Goal: Task Accomplishment & Management: Manage account settings

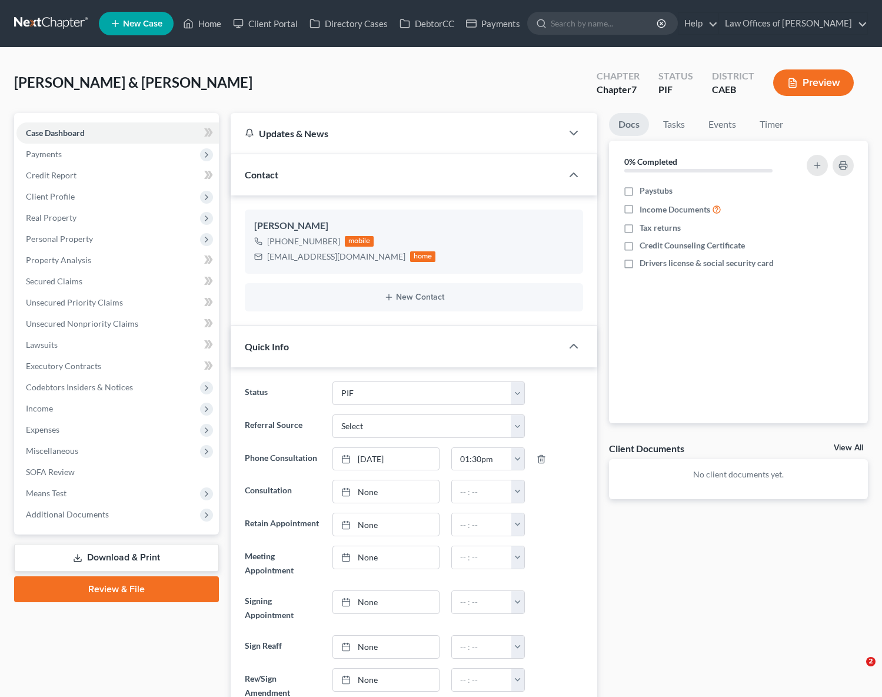
select select "11"
select select "0"
click at [205, 29] on link "Home" at bounding box center [202, 23] width 50 height 21
click at [210, 26] on link "Home" at bounding box center [202, 23] width 50 height 21
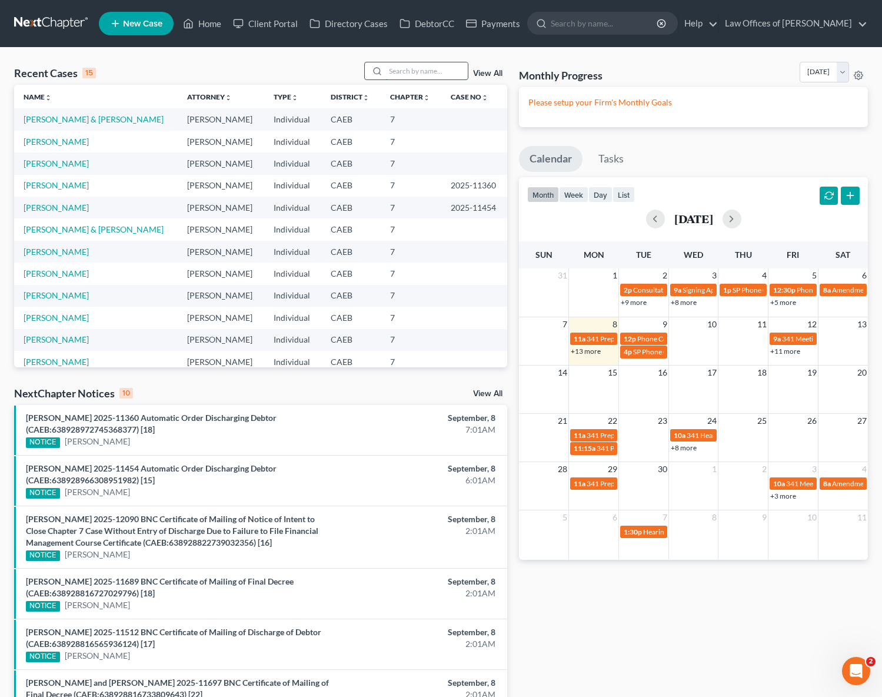
click at [437, 71] on input "search" at bounding box center [427, 70] width 82 height 17
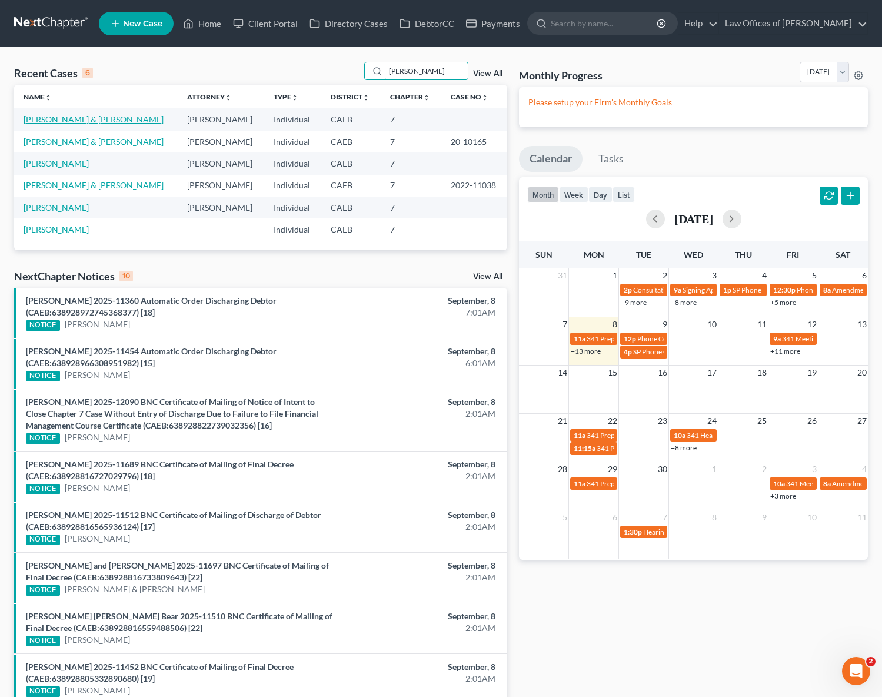
type input "[PERSON_NAME]"
click at [79, 121] on link "[PERSON_NAME] & [PERSON_NAME]" at bounding box center [94, 119] width 140 height 10
click at [91, 118] on link "[PERSON_NAME] & [PERSON_NAME]" at bounding box center [94, 119] width 140 height 10
click at [105, 118] on link "[PERSON_NAME] & [PERSON_NAME]" at bounding box center [94, 119] width 140 height 10
click at [91, 117] on link "[PERSON_NAME] & [PERSON_NAME]" at bounding box center [94, 119] width 140 height 10
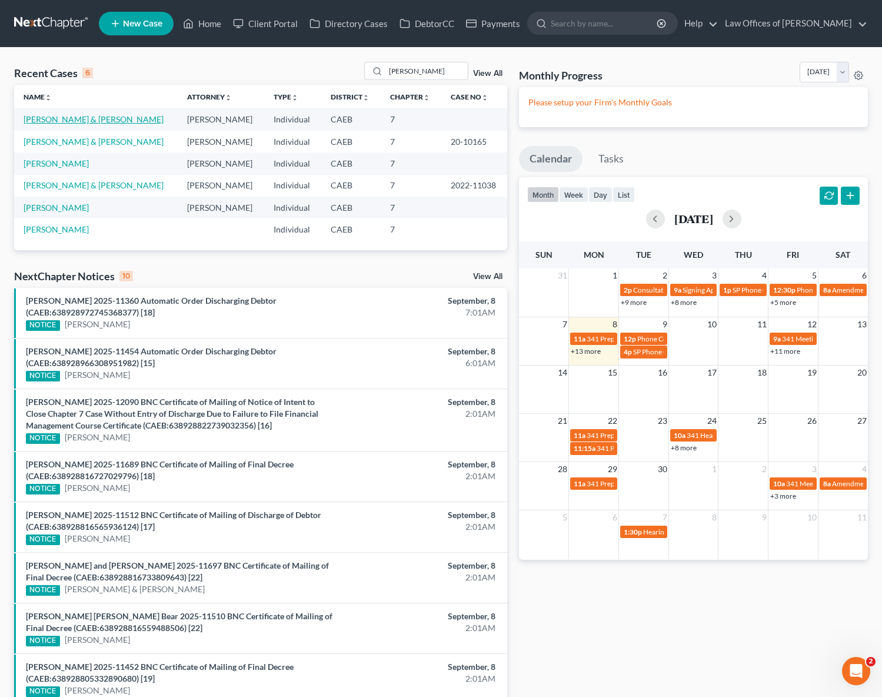
click at [89, 115] on link "[PERSON_NAME] & [PERSON_NAME]" at bounding box center [94, 119] width 140 height 10
click at [90, 118] on link "[PERSON_NAME] & [PERSON_NAME]" at bounding box center [94, 119] width 140 height 10
click at [85, 147] on td "[PERSON_NAME] & [PERSON_NAME]" at bounding box center [96, 142] width 164 height 22
click at [94, 118] on link "[PERSON_NAME] & [PERSON_NAME]" at bounding box center [94, 119] width 140 height 10
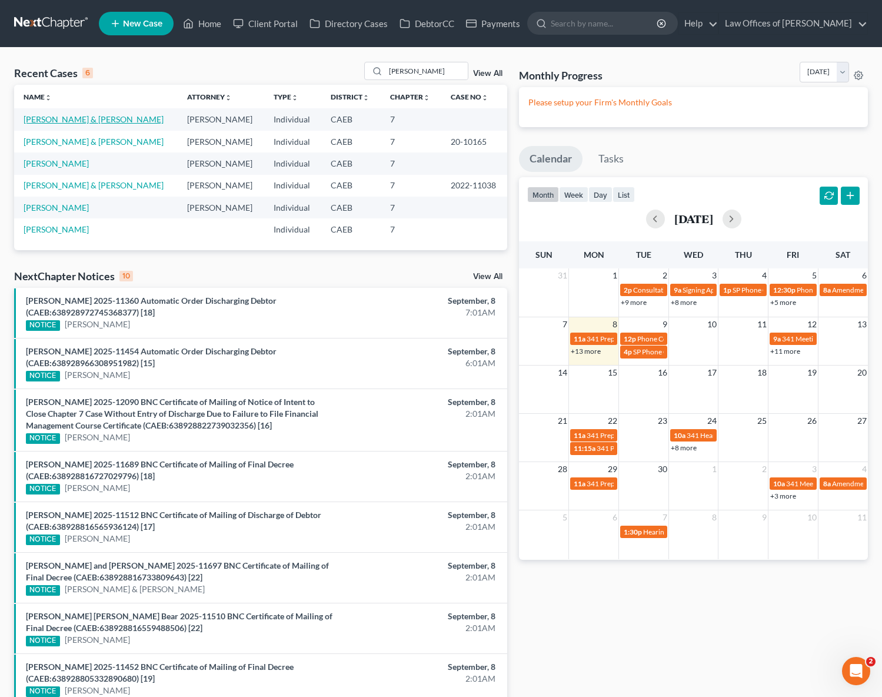
click at [94, 122] on link "[PERSON_NAME] & [PERSON_NAME]" at bounding box center [94, 119] width 140 height 10
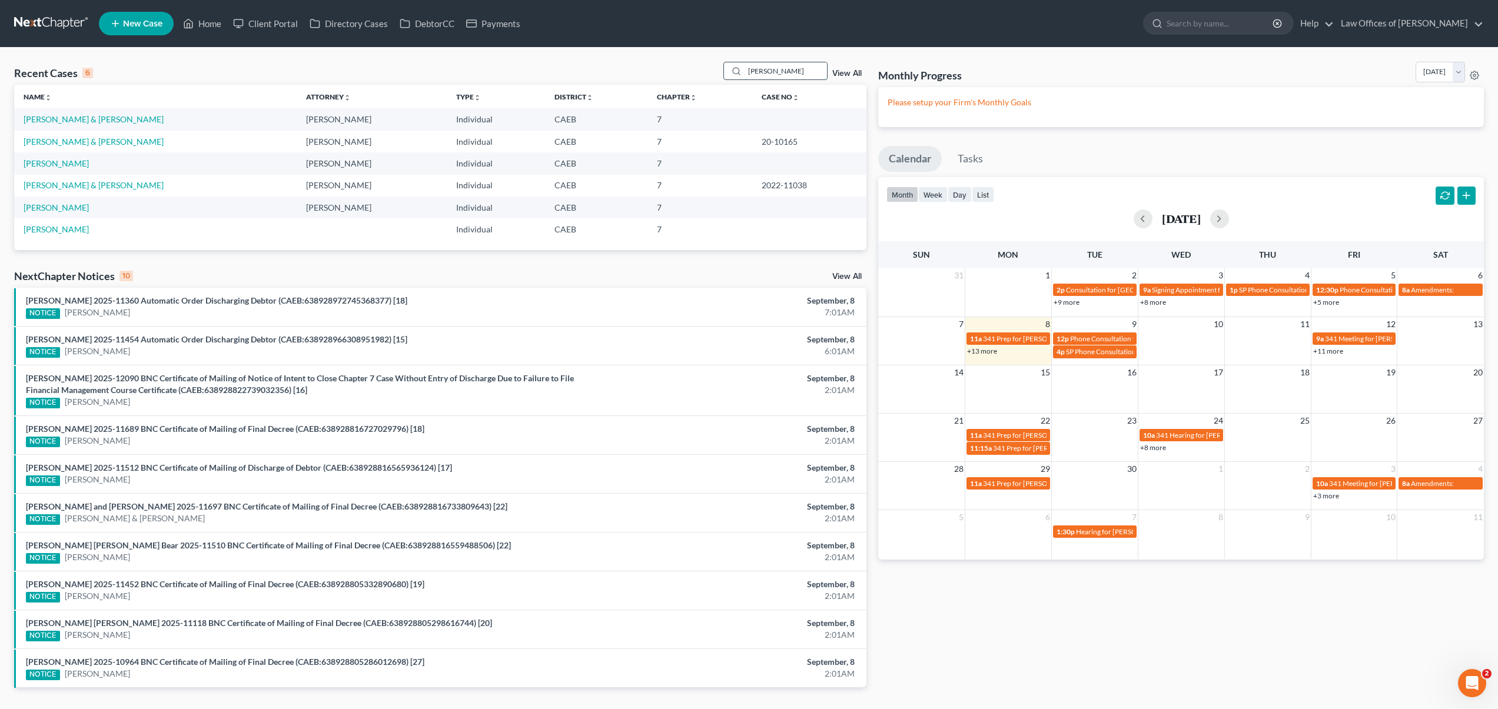
click at [797, 75] on input "[PERSON_NAME]" at bounding box center [786, 70] width 82 height 17
drag, startPoint x: 781, startPoint y: 72, endPoint x: 716, endPoint y: 71, distance: 64.8
click at [716, 71] on div "Recent Cases 6 [PERSON_NAME] View All" at bounding box center [440, 73] width 852 height 23
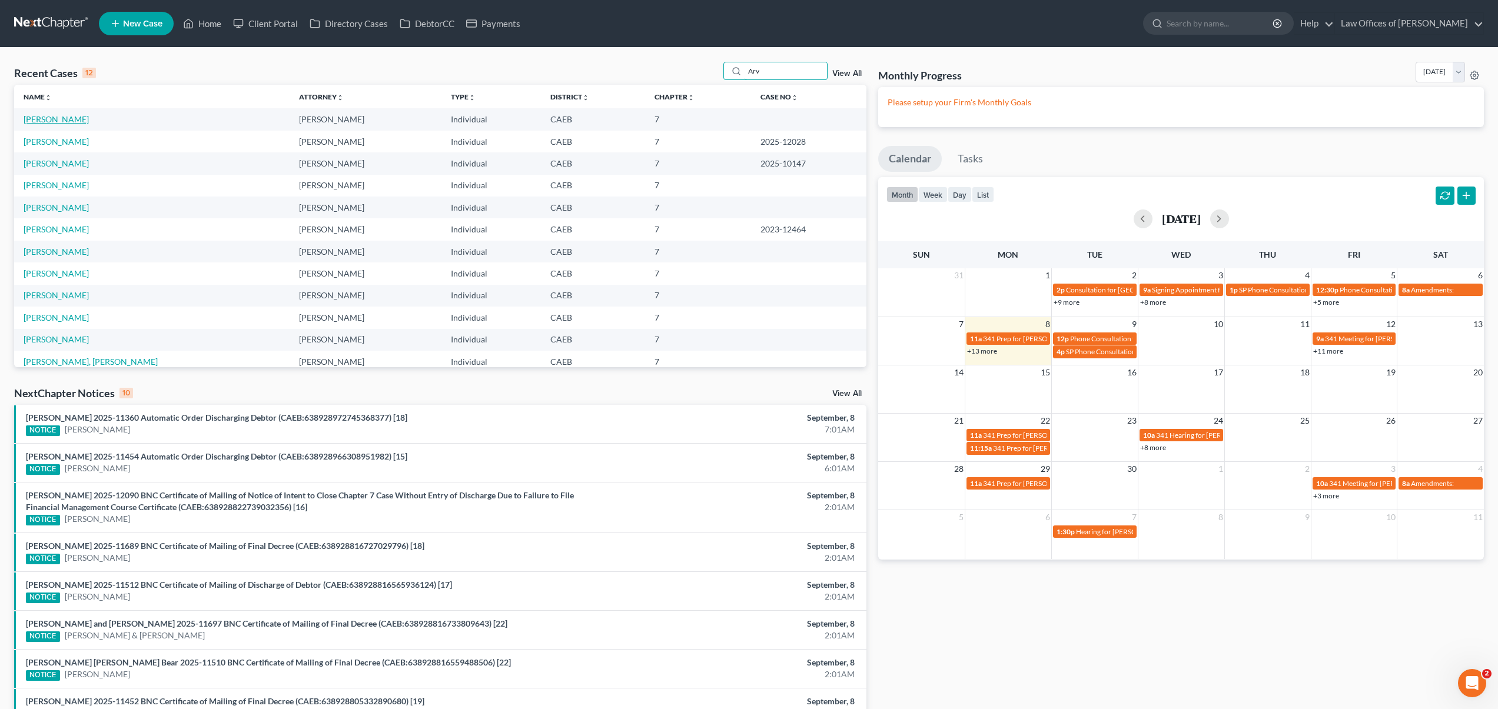
type input "Arv"
click at [34, 116] on link "[PERSON_NAME]" at bounding box center [56, 119] width 65 height 10
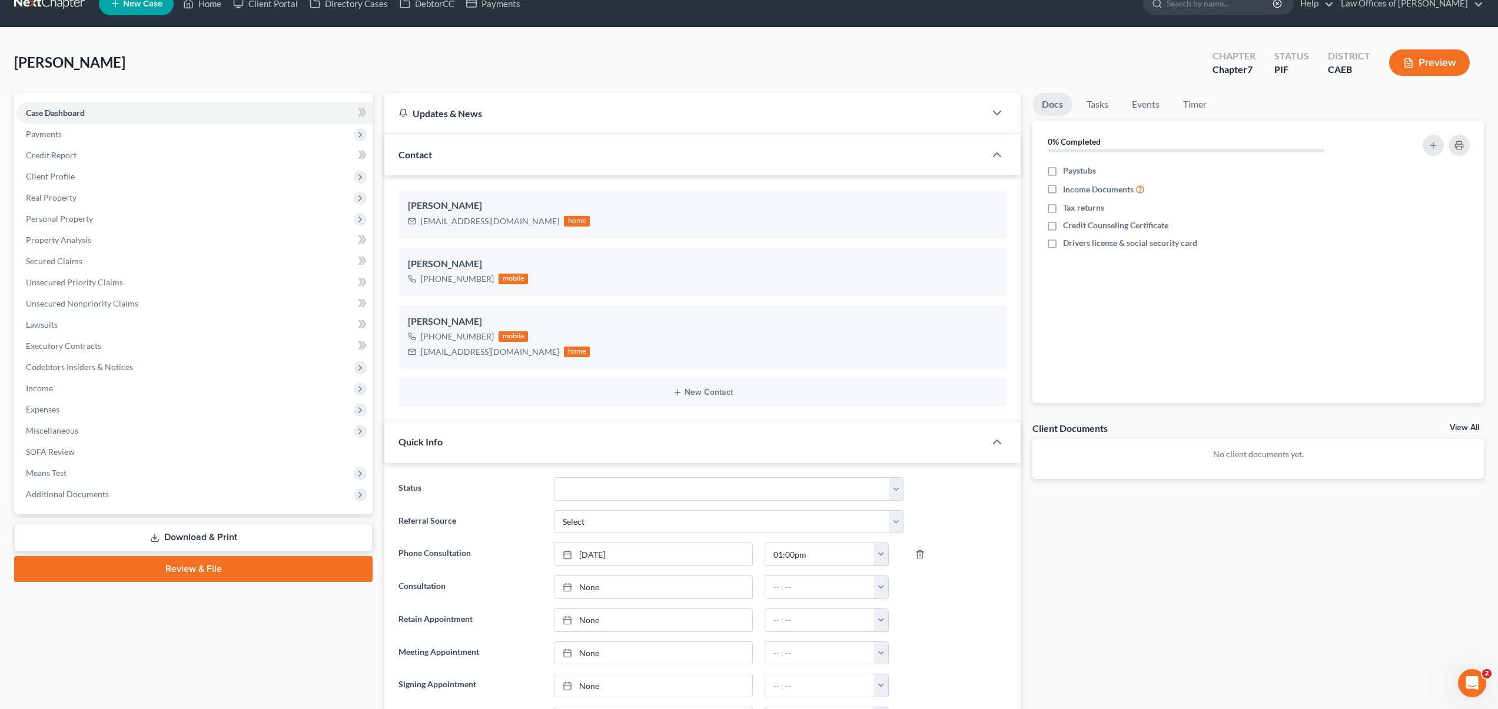
scroll to position [20, 0]
click at [93, 241] on link "Property Analysis" at bounding box center [194, 240] width 356 height 21
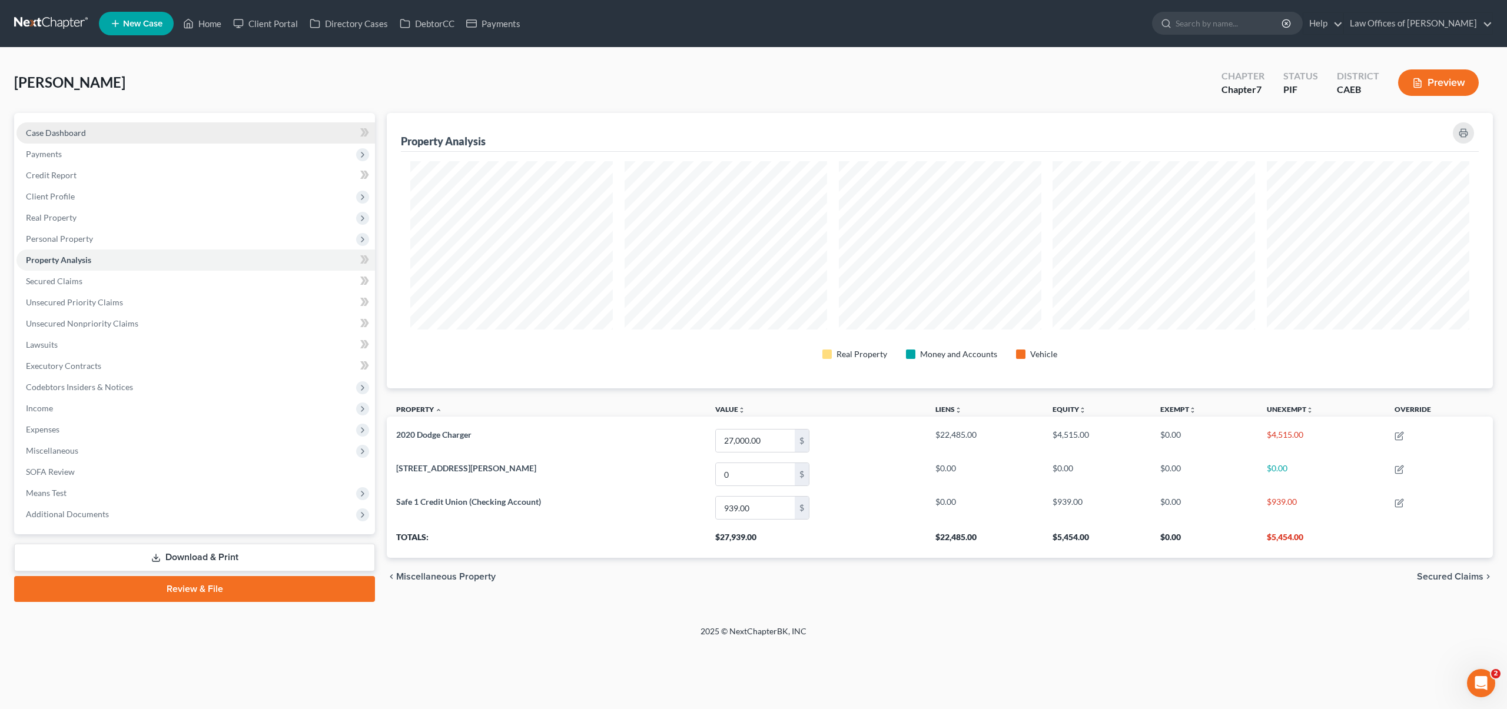
click at [149, 132] on link "Case Dashboard" at bounding box center [195, 132] width 358 height 21
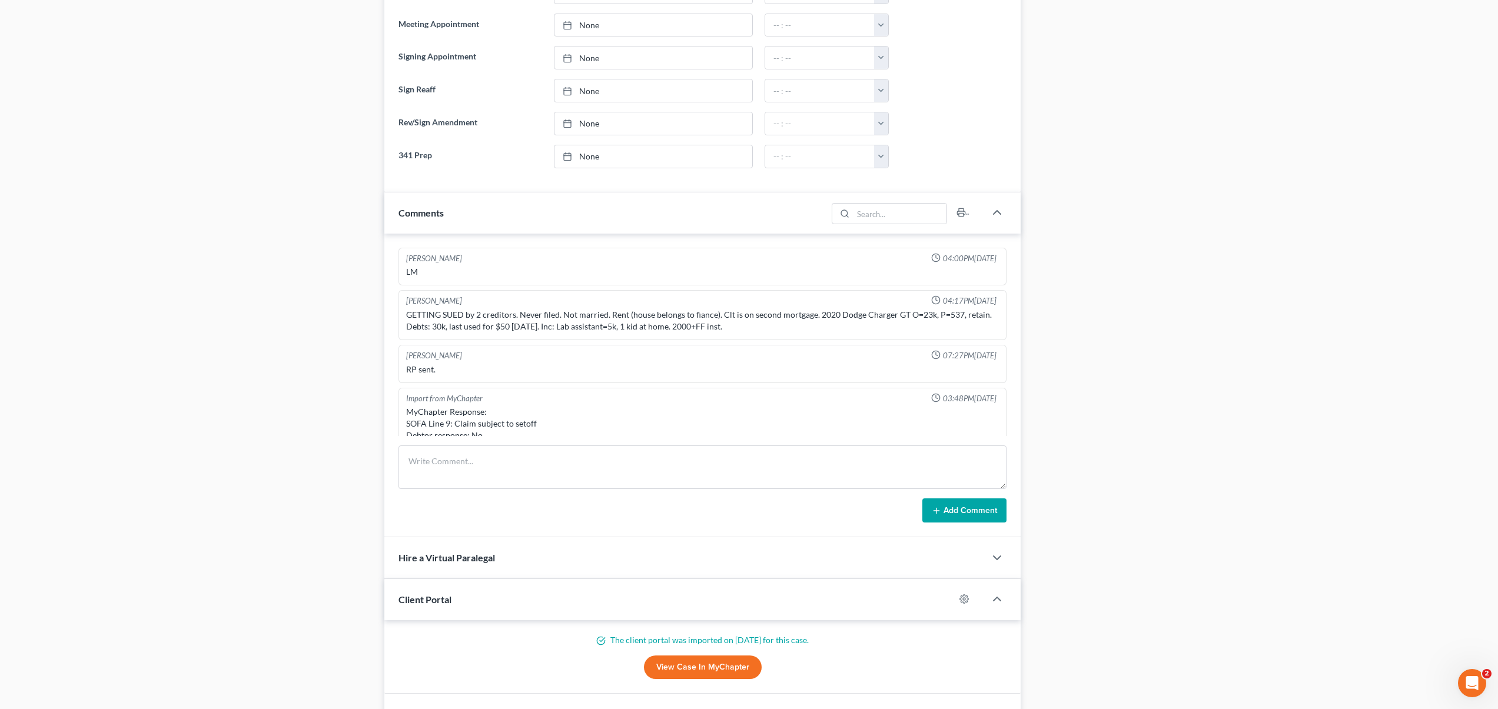
scroll to position [1023, 0]
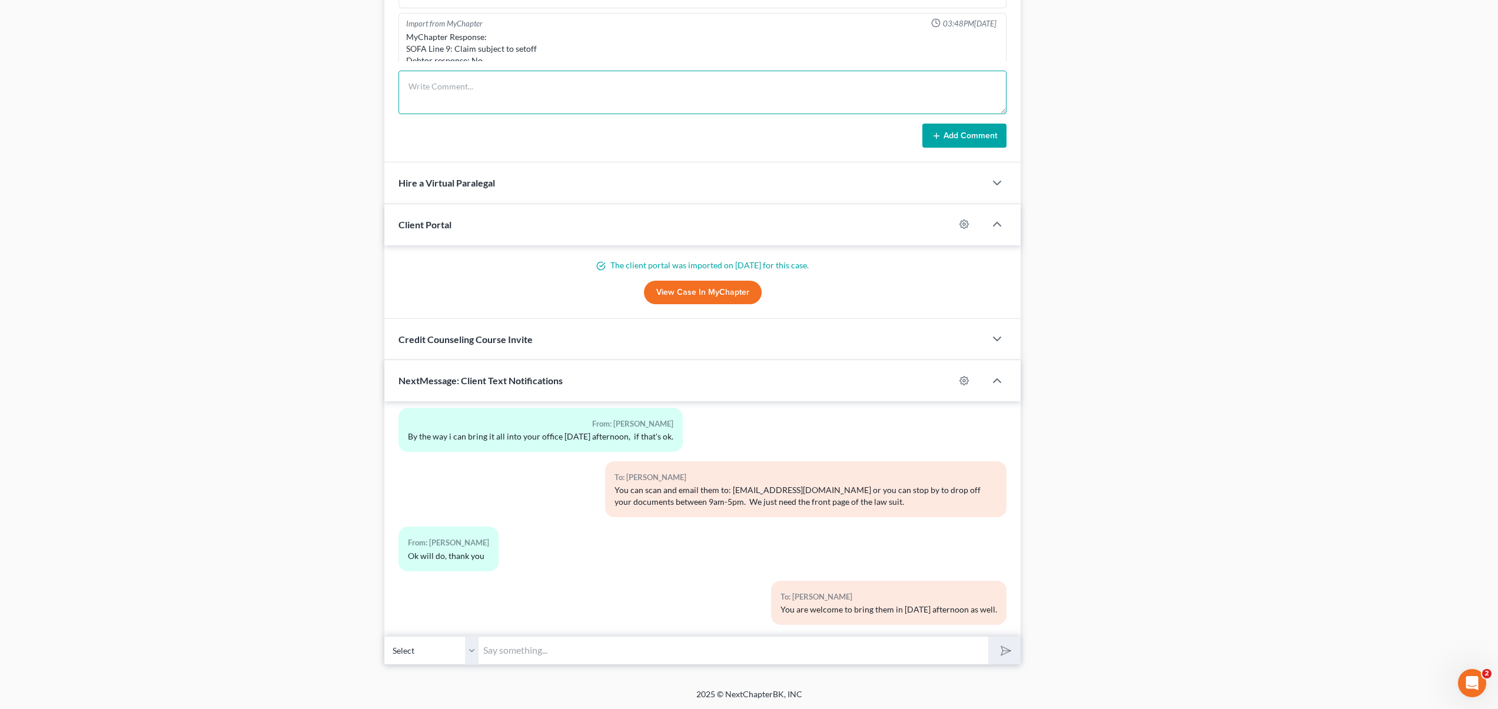
click at [429, 88] on textarea at bounding box center [703, 93] width 608 height 44
type textarea "Client doesn't get tax refund."
click at [882, 138] on icon at bounding box center [936, 135] width 9 height 9
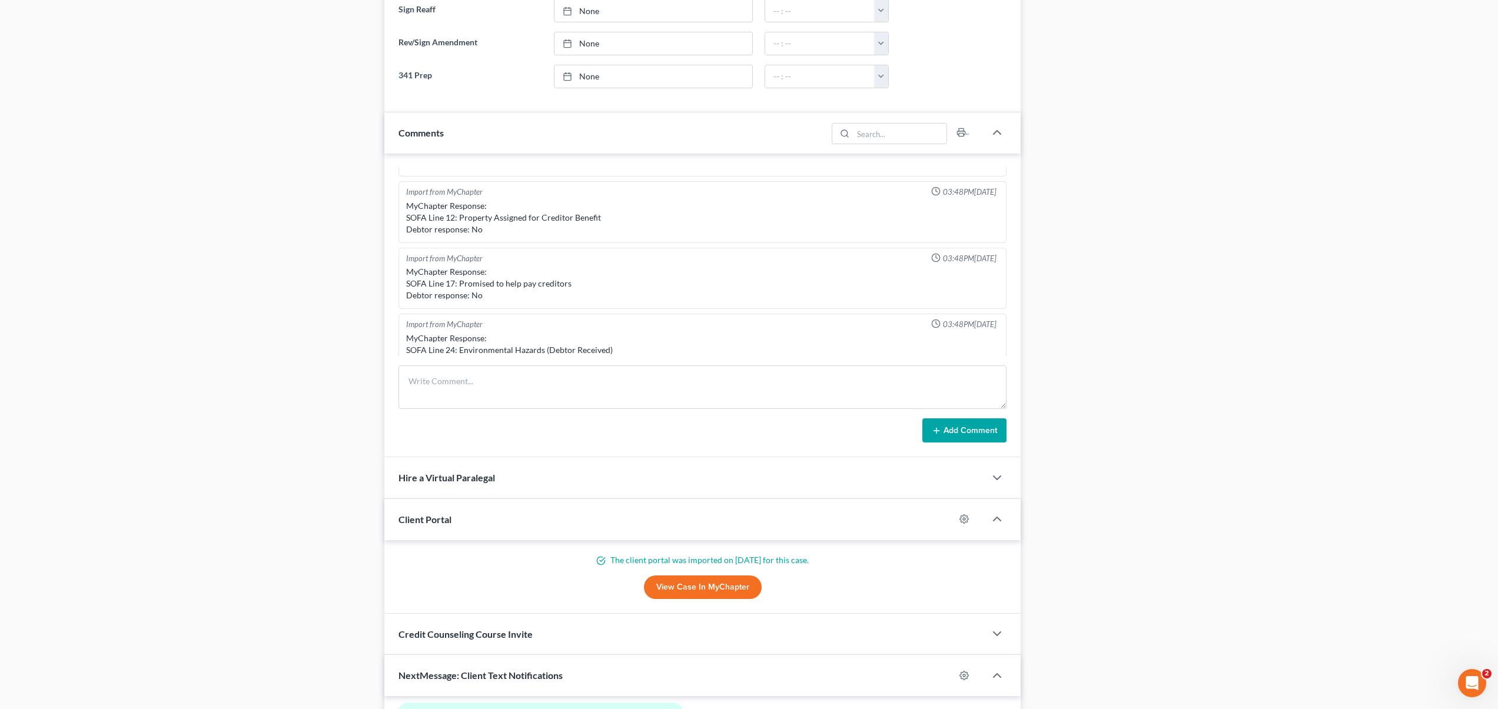
scroll to position [0, 0]
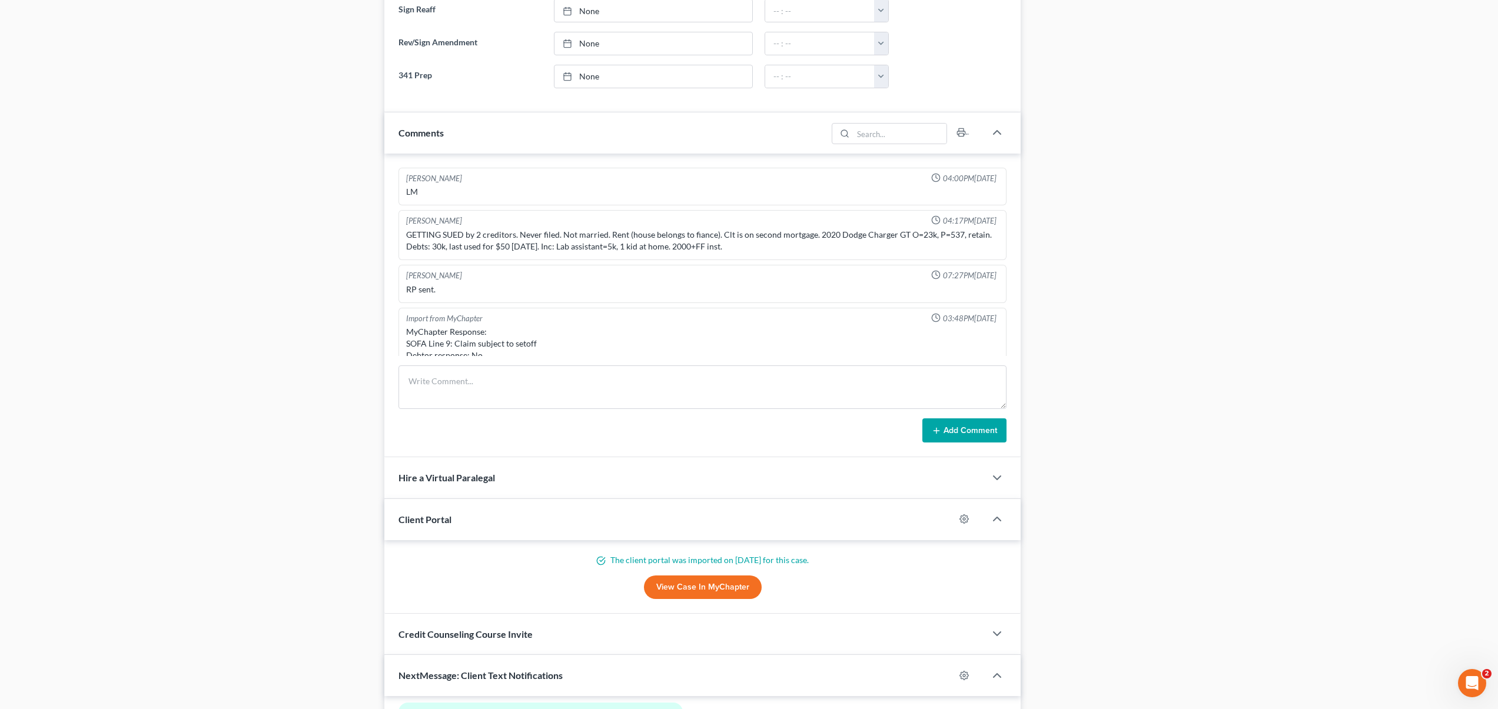
drag, startPoint x: 408, startPoint y: 231, endPoint x: 815, endPoint y: 243, distance: 406.9
click at [815, 243] on div "GETTING SUED by 2 creditors. Never filed. Not married. Rent (house belongs to f…" at bounding box center [702, 241] width 593 height 24
copy div "GETTING SUED by 2 creditors. Never filed. Not married. Rent (house belongs to f…"
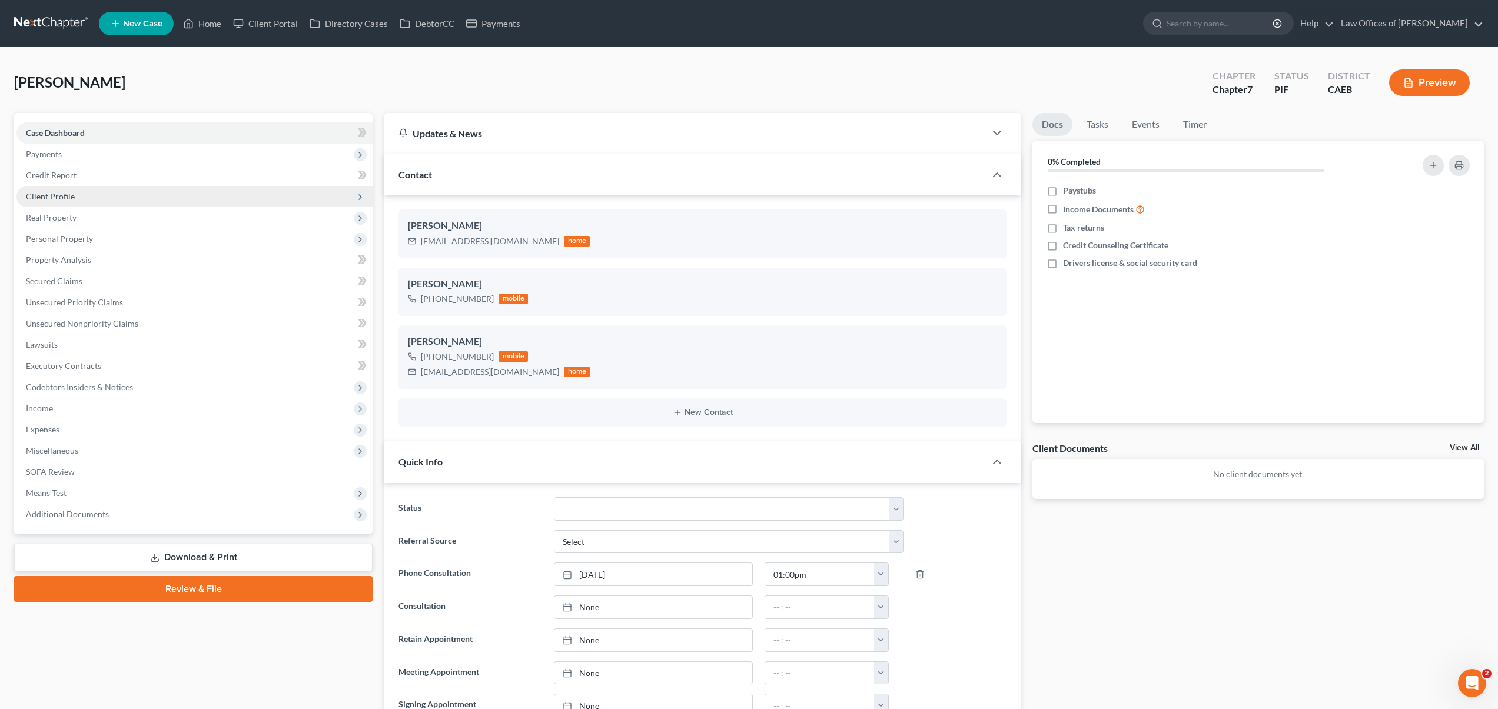
click at [83, 195] on span "Client Profile" at bounding box center [194, 196] width 356 height 21
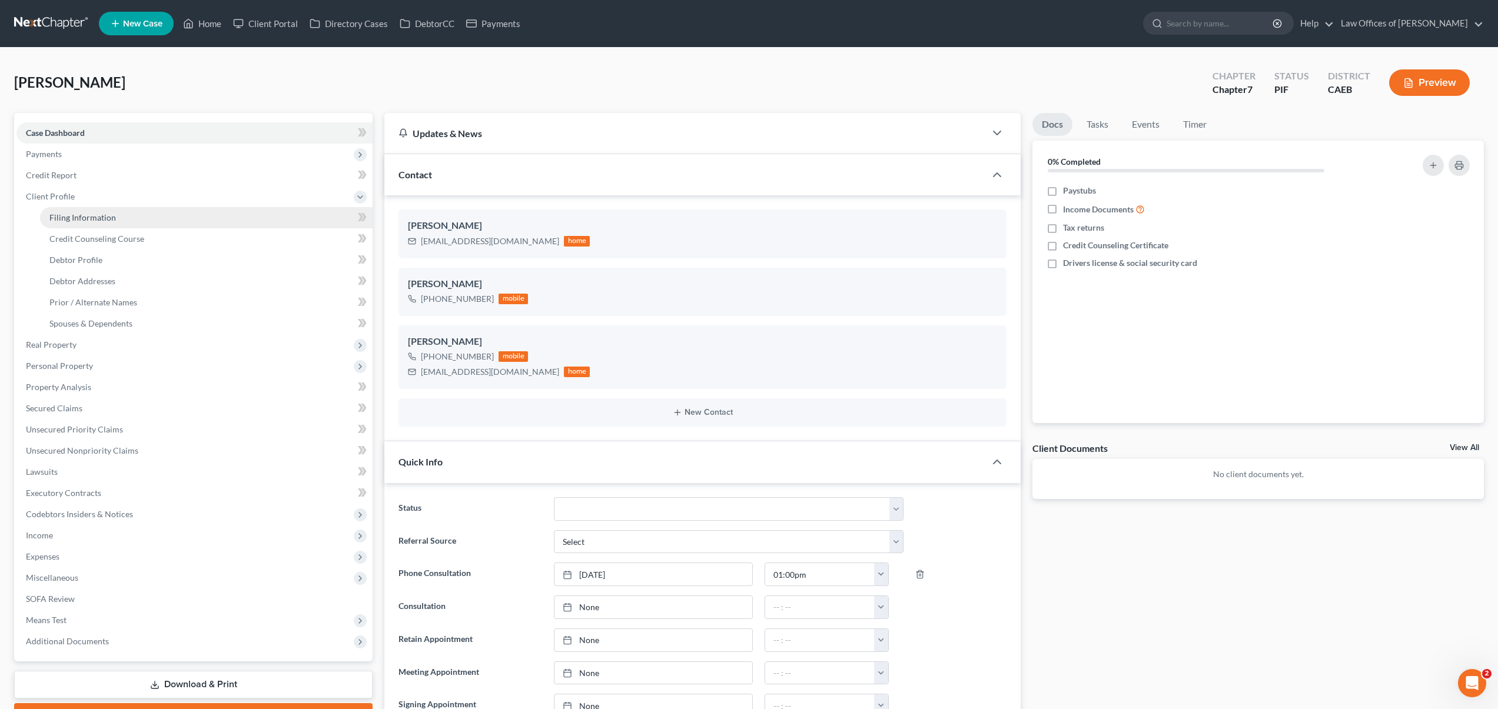
click at [126, 221] on link "Filing Information" at bounding box center [206, 217] width 333 height 21
select select "1"
select select "0"
select select "8"
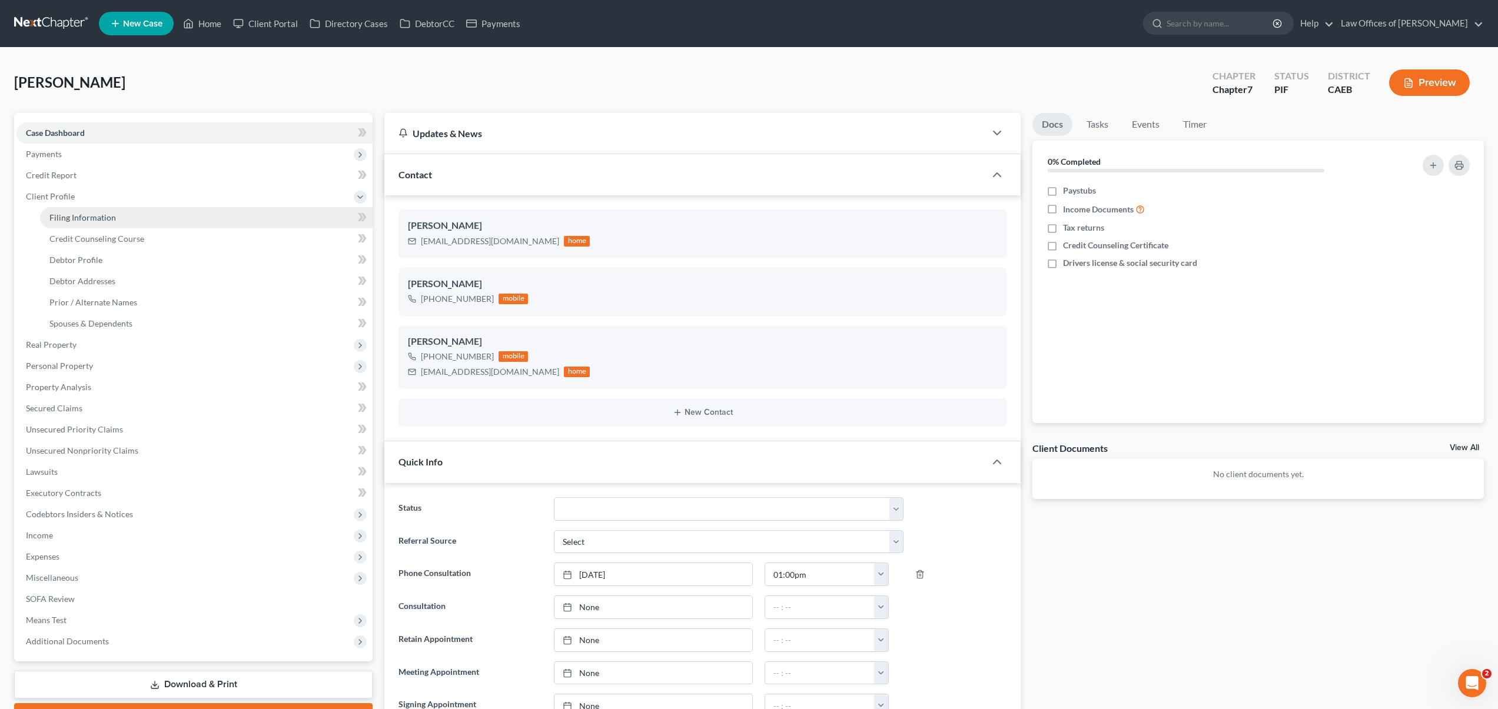
select select "0"
select select "4"
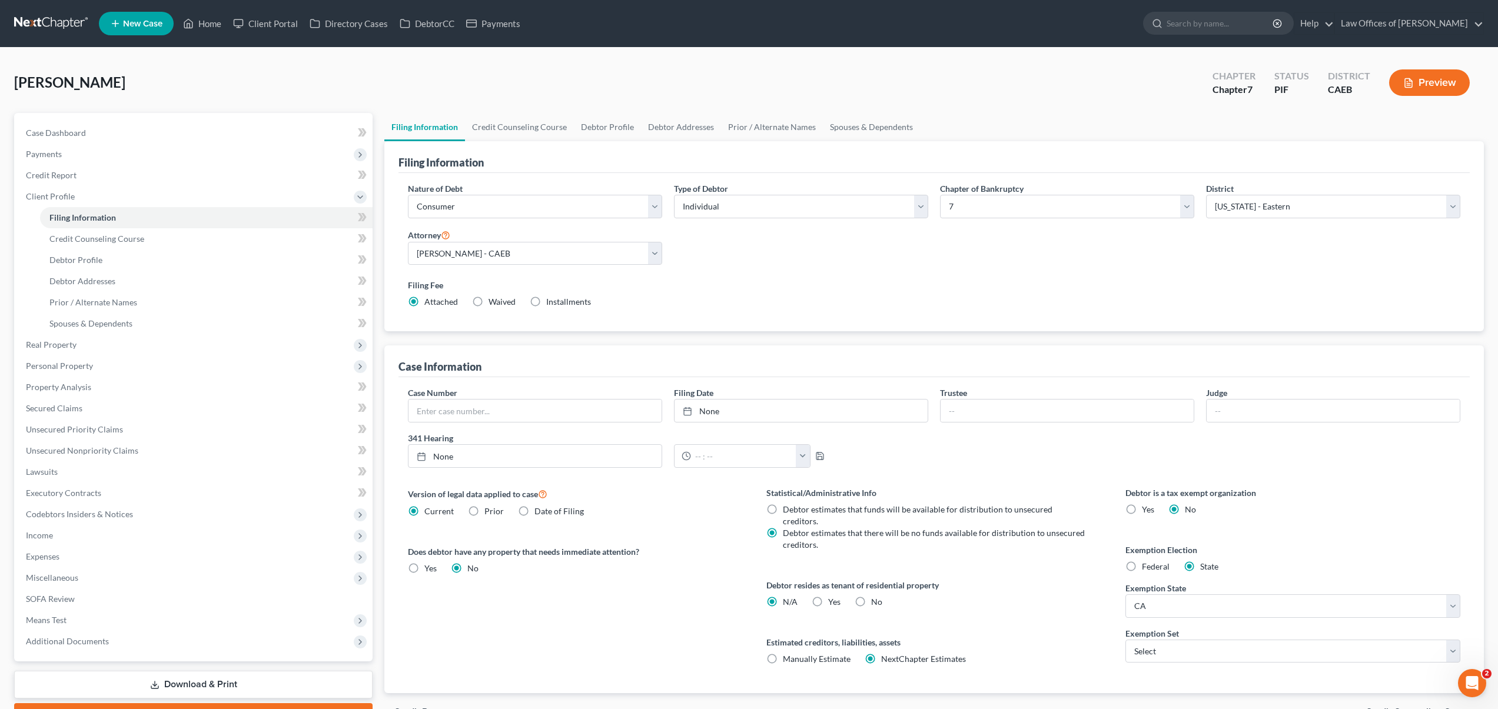
click at [828, 596] on label "Yes Yes" at bounding box center [834, 602] width 12 height 12
click at [833, 596] on input "Yes Yes" at bounding box center [837, 600] width 8 height 8
radio input "true"
radio input "false"
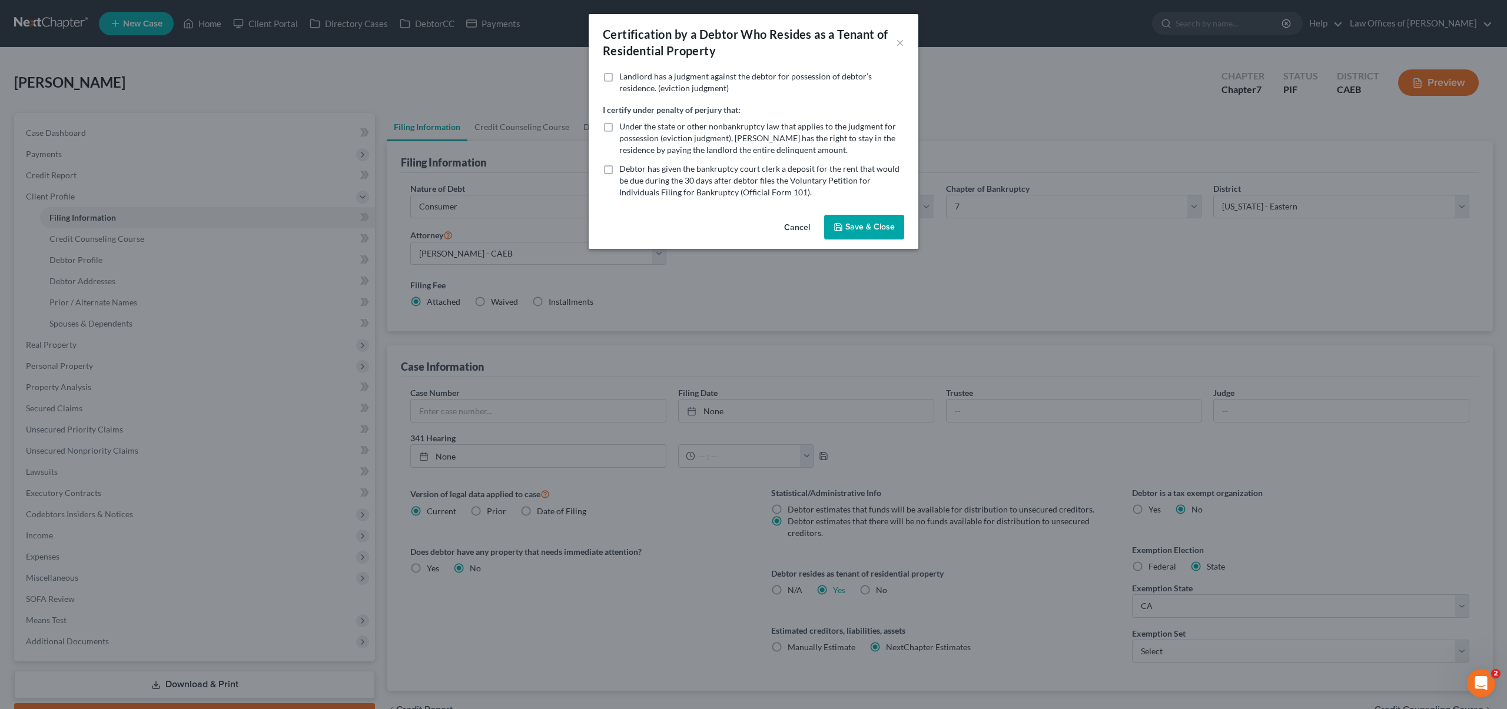
click at [859, 229] on button "Save & Close" at bounding box center [864, 227] width 80 height 25
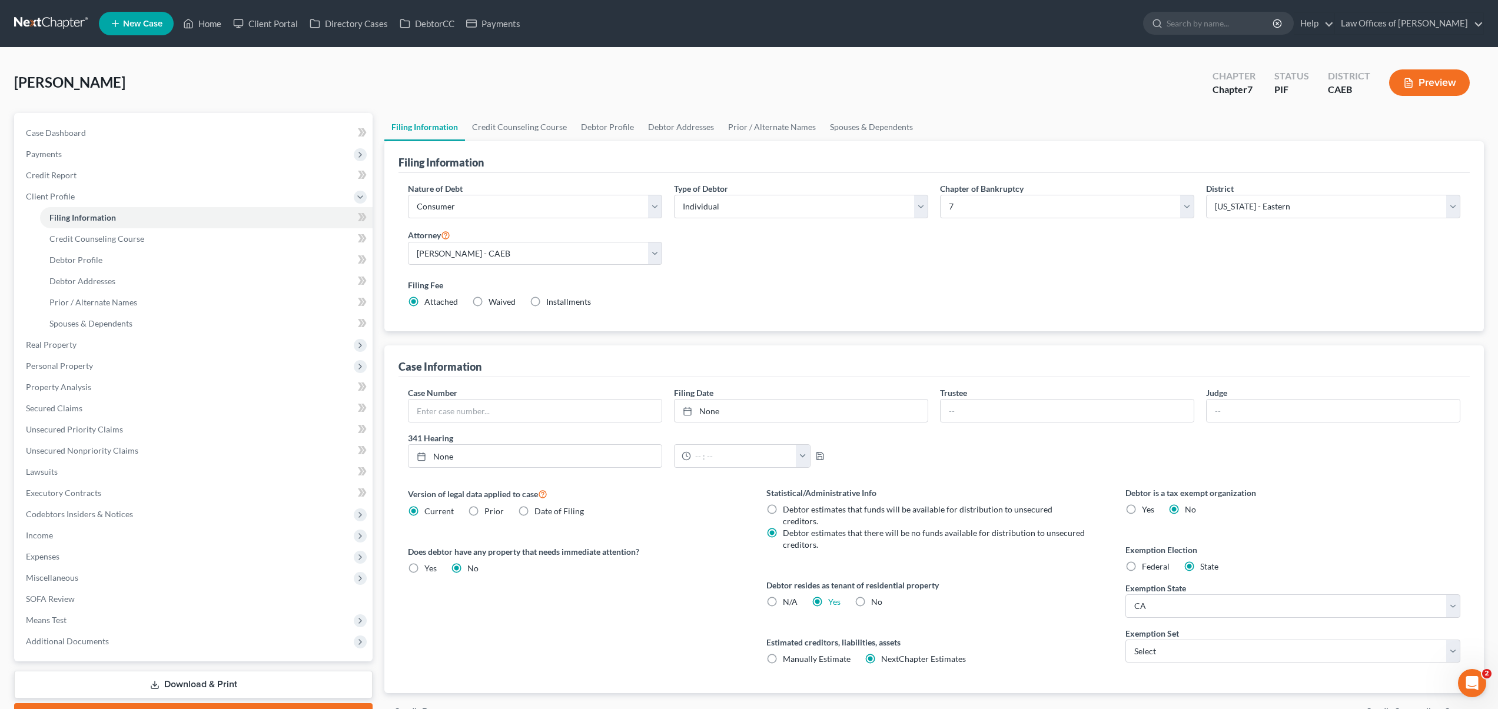
click at [871, 596] on label "No" at bounding box center [876, 602] width 11 height 12
click at [876, 596] on input "No" at bounding box center [880, 600] width 8 height 8
radio input "true"
radio input "false"
click at [882, 650] on select "Select 703 704" at bounding box center [1292, 652] width 335 height 24
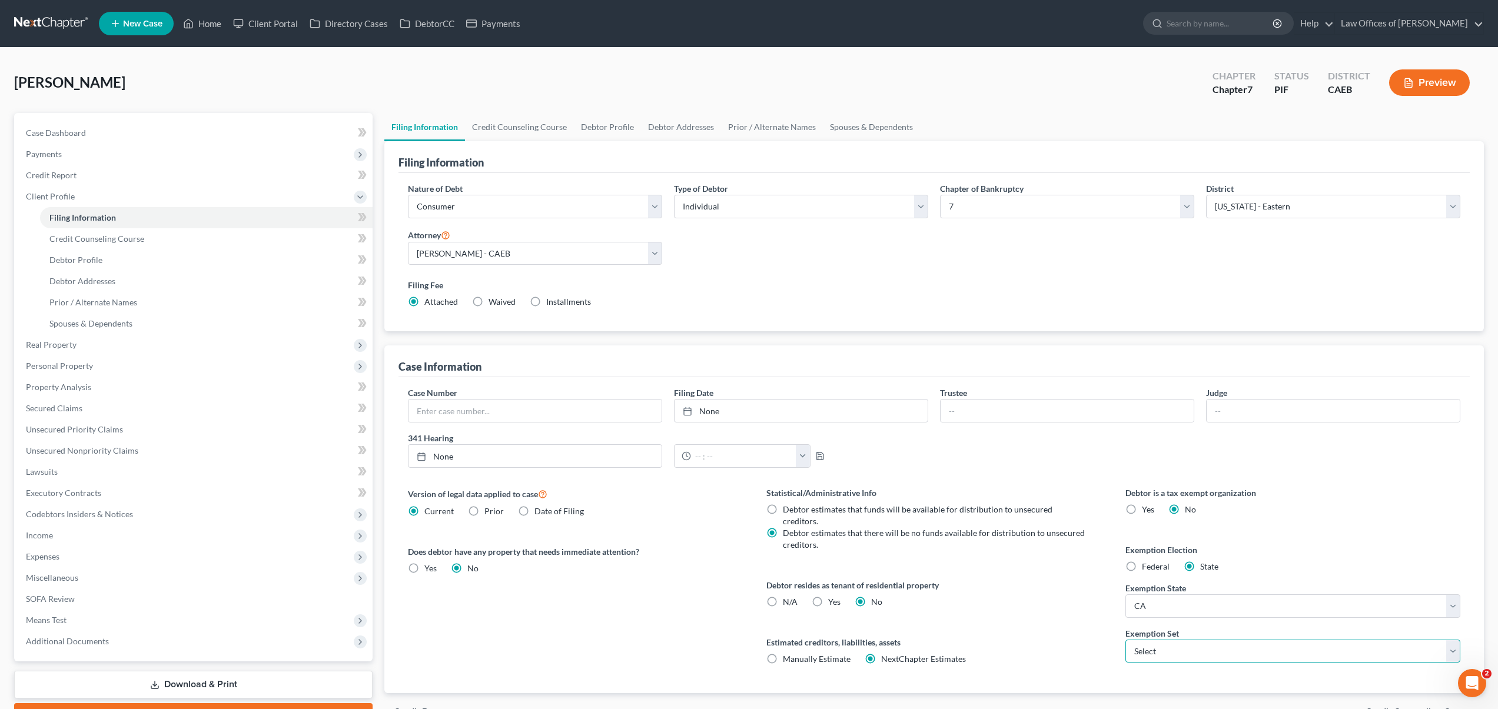
select select "1"
click at [882, 640] on select "Select 703 704" at bounding box center [1292, 652] width 335 height 24
click at [93, 385] on link "Property Analysis" at bounding box center [194, 387] width 356 height 21
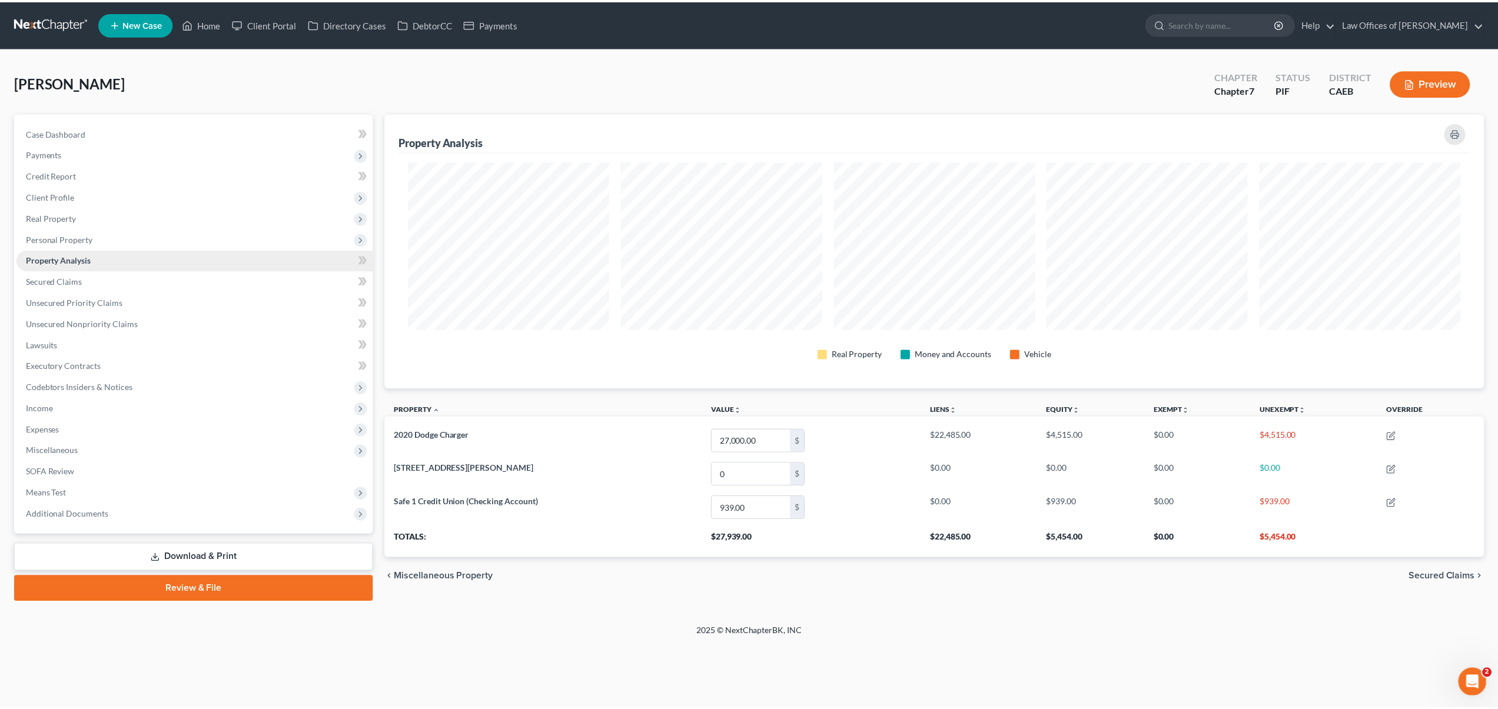
scroll to position [275, 1106]
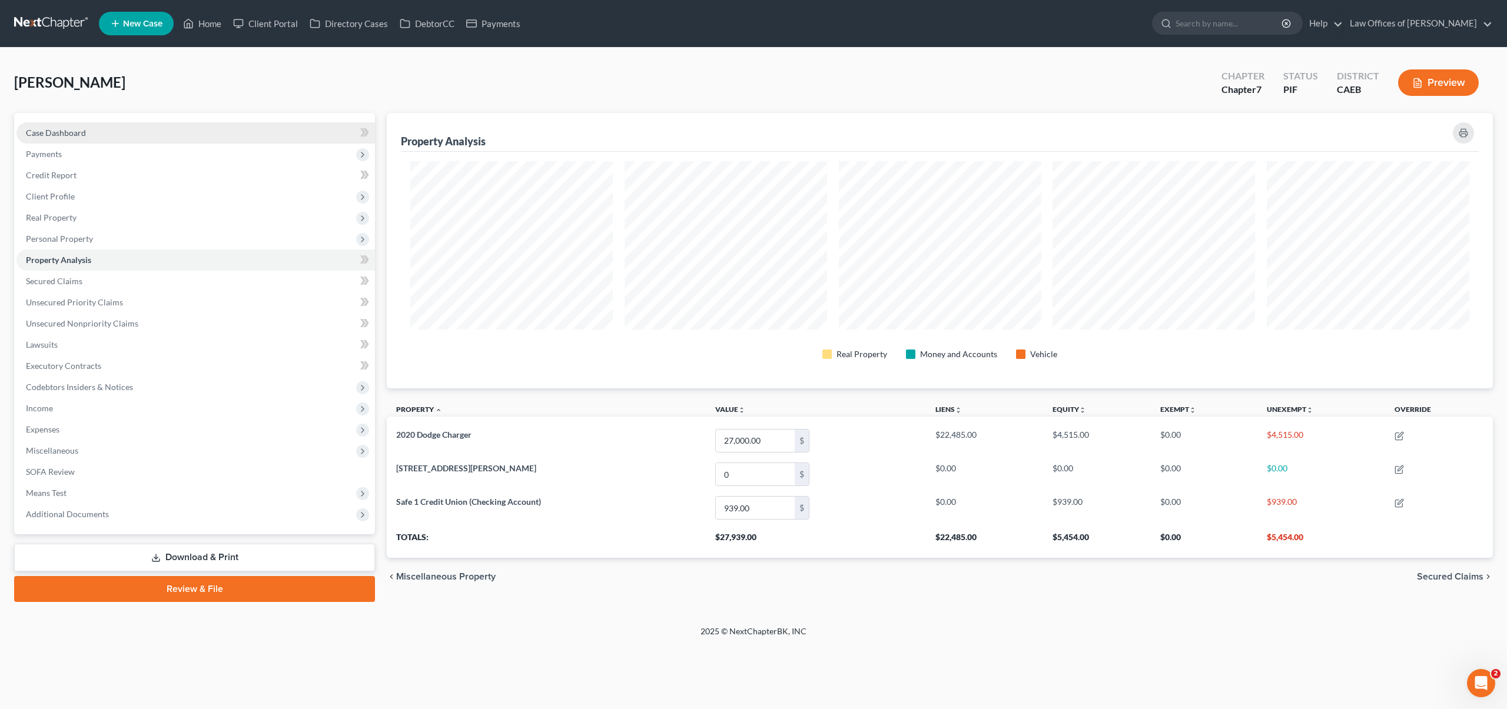
click at [121, 135] on link "Case Dashboard" at bounding box center [195, 132] width 358 height 21
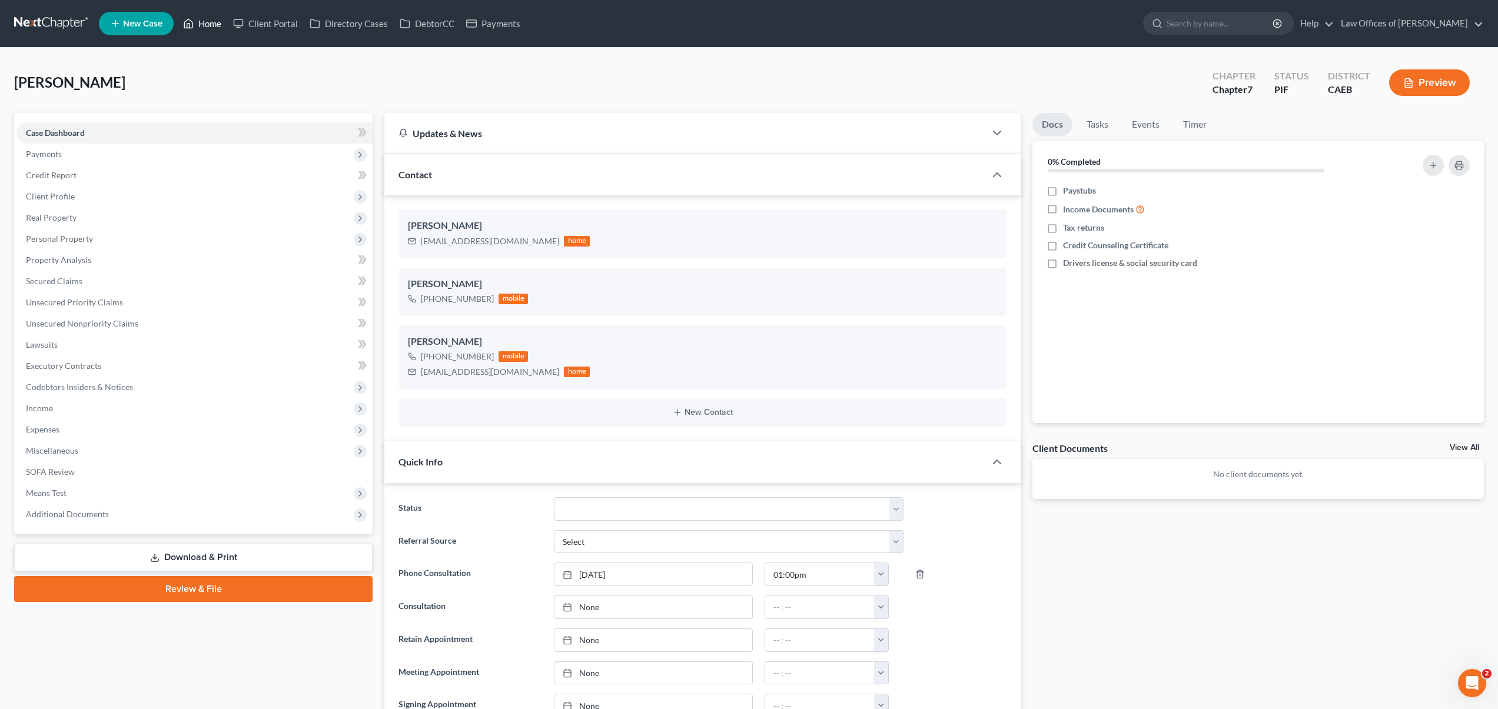
click at [204, 25] on link "Home" at bounding box center [202, 23] width 50 height 21
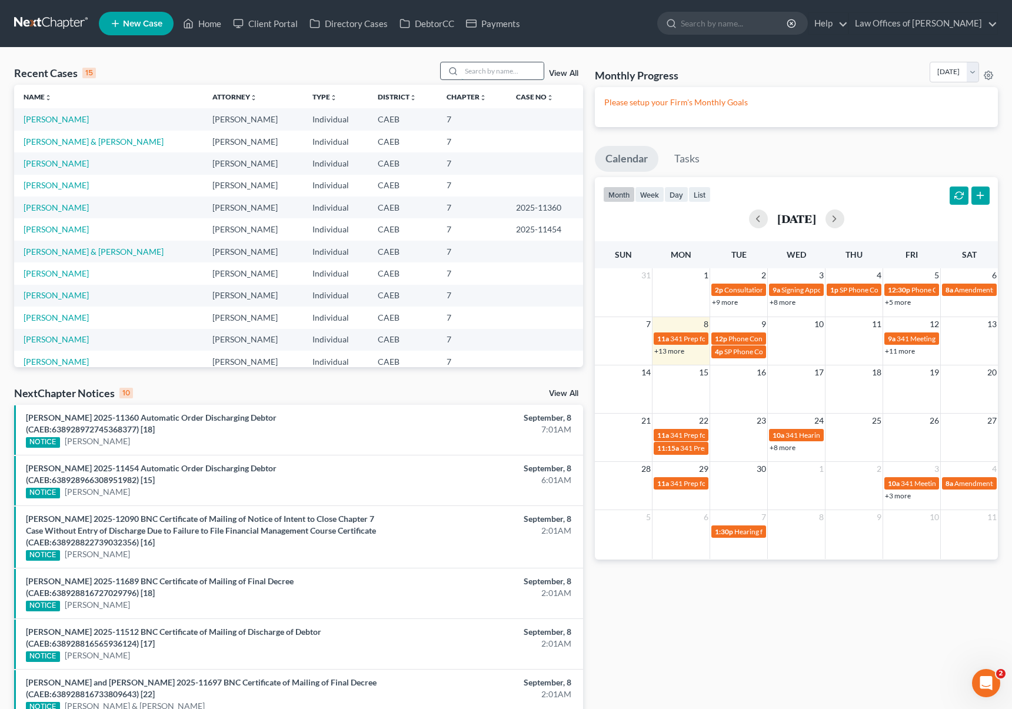
click at [504, 76] on input "search" at bounding box center [502, 70] width 82 height 17
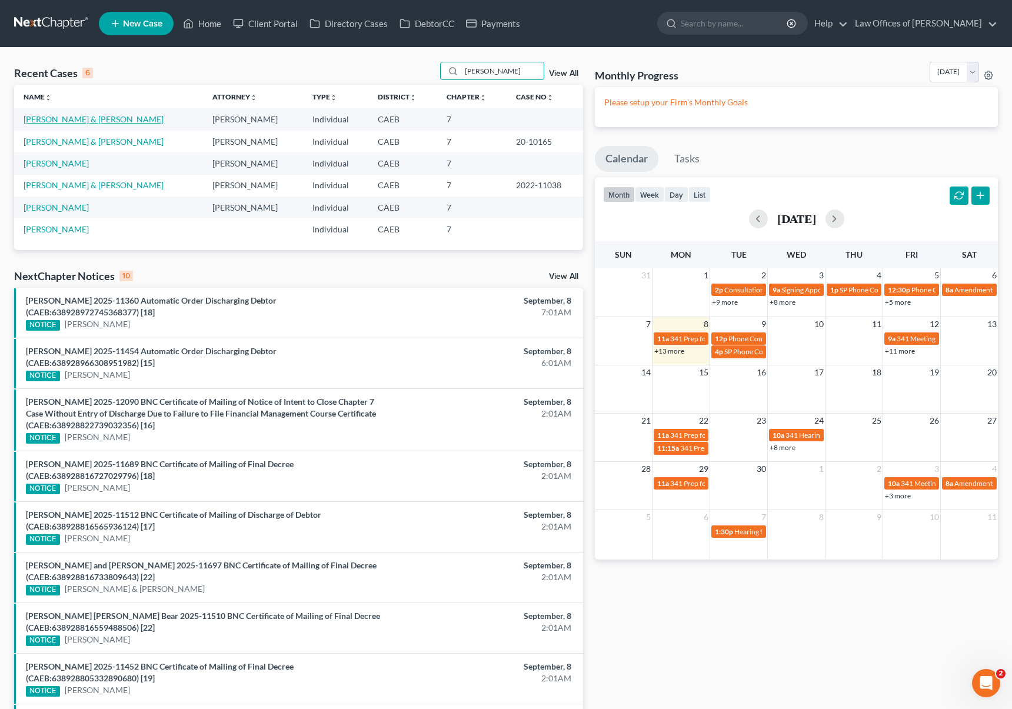
type input "[PERSON_NAME]"
click at [85, 118] on link "[PERSON_NAME] & [PERSON_NAME]" at bounding box center [94, 119] width 140 height 10
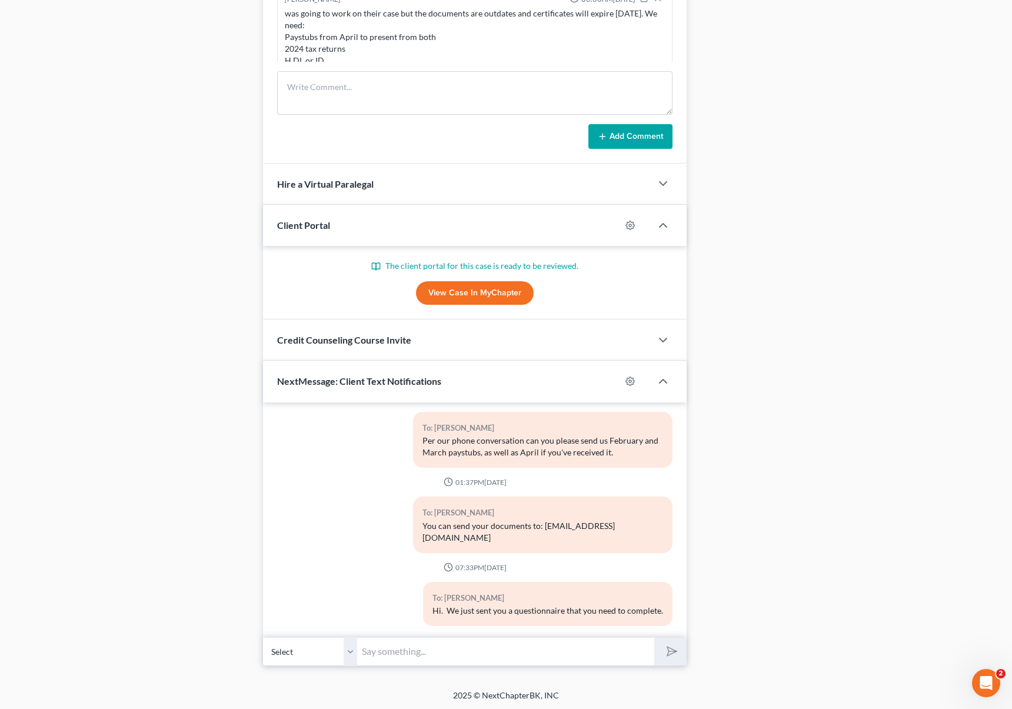
scroll to position [908, 0]
click at [394, 649] on input "text" at bounding box center [505, 650] width 297 height 29
type input "Hi. Can you send us your paystubs from July to present, your 2024 tax returns a…"
click at [655, 637] on button "submit" at bounding box center [671, 651] width 32 height 28
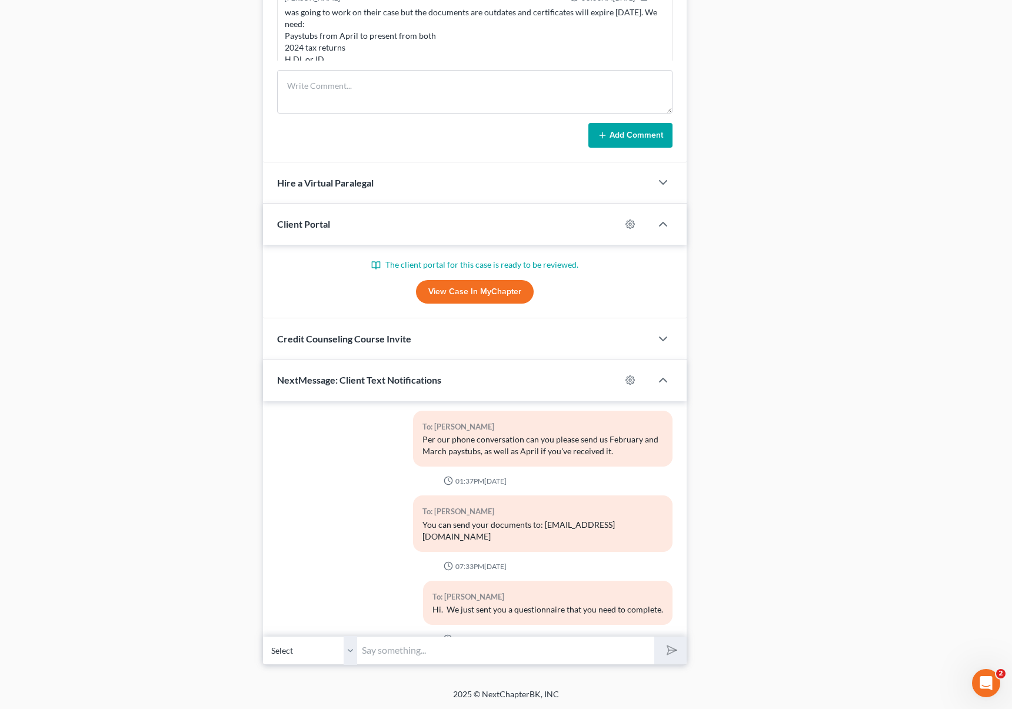
scroll to position [248, 0]
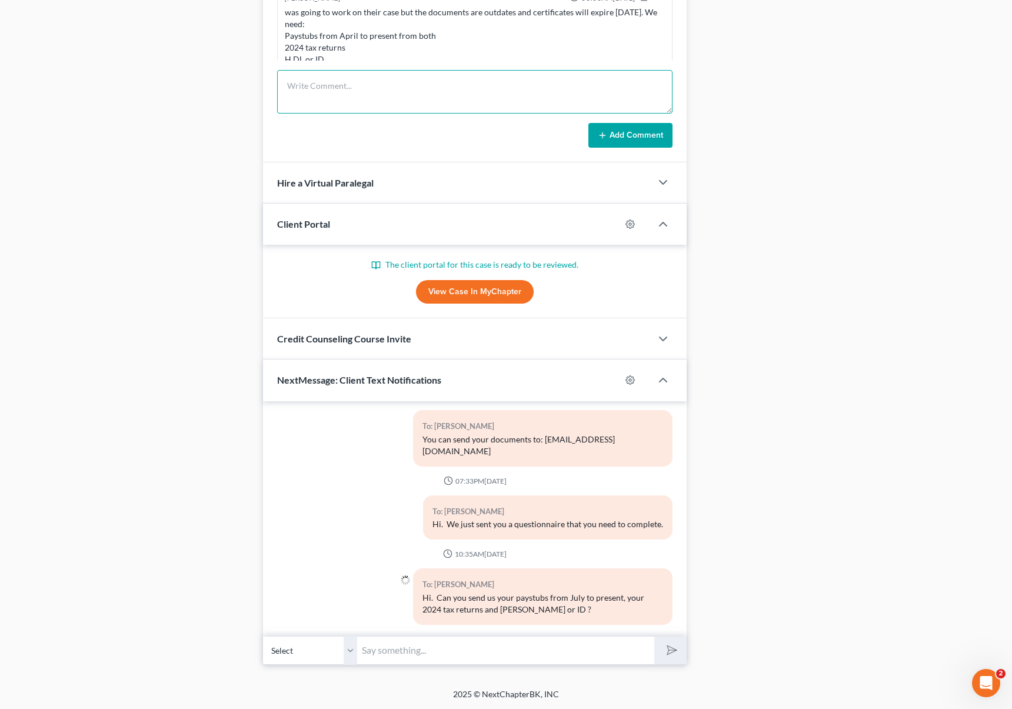
click at [327, 84] on textarea at bounding box center [475, 92] width 396 height 44
type textarea "Sent a text asking clients for pending documents."
click at [613, 128] on button "Add Comment" at bounding box center [631, 135] width 84 height 25
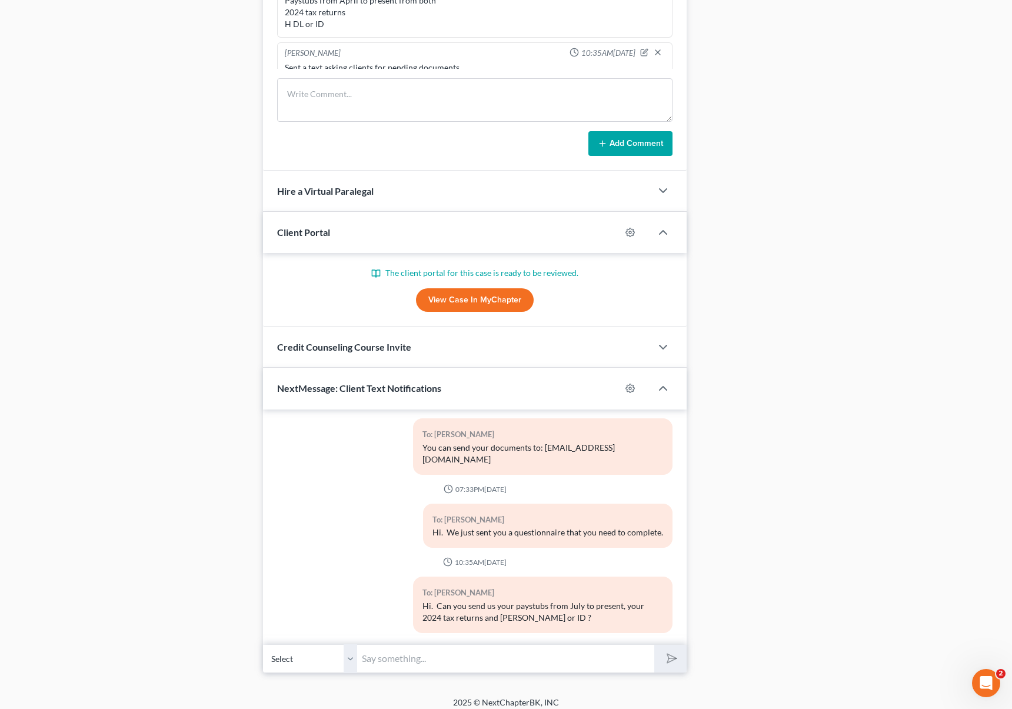
scroll to position [899, 0]
